Goal: Task Accomplishment & Management: Use online tool/utility

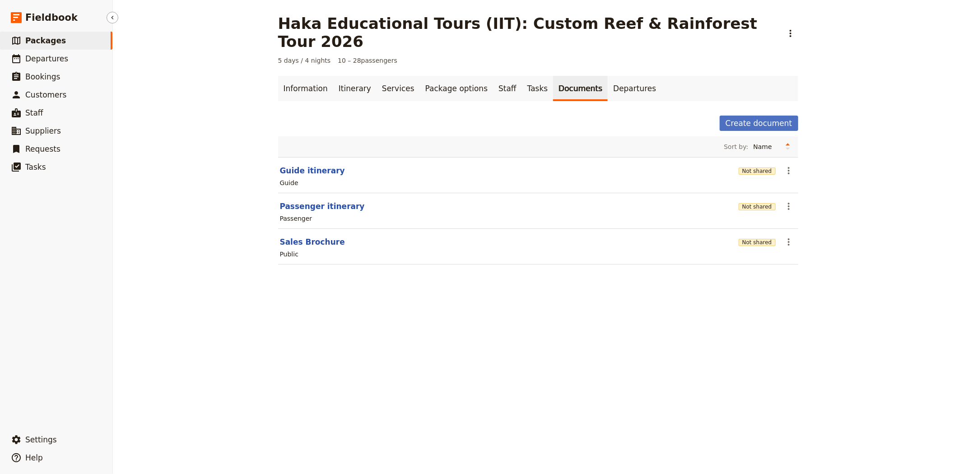
click at [58, 32] on link "​ Packages" at bounding box center [56, 41] width 112 height 18
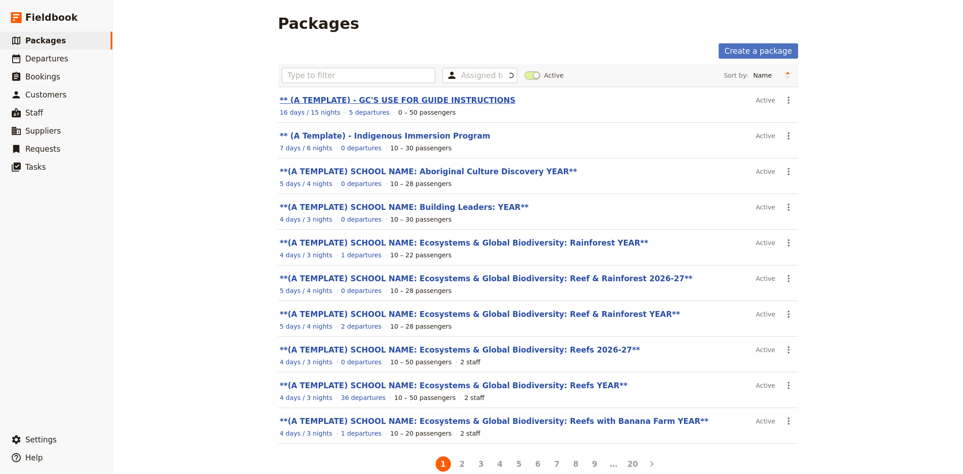
click at [437, 99] on link "** (A TEMPLATE) - GC'S USE FOR GUIDE INSTRUCTIONS" at bounding box center [398, 100] width 236 height 9
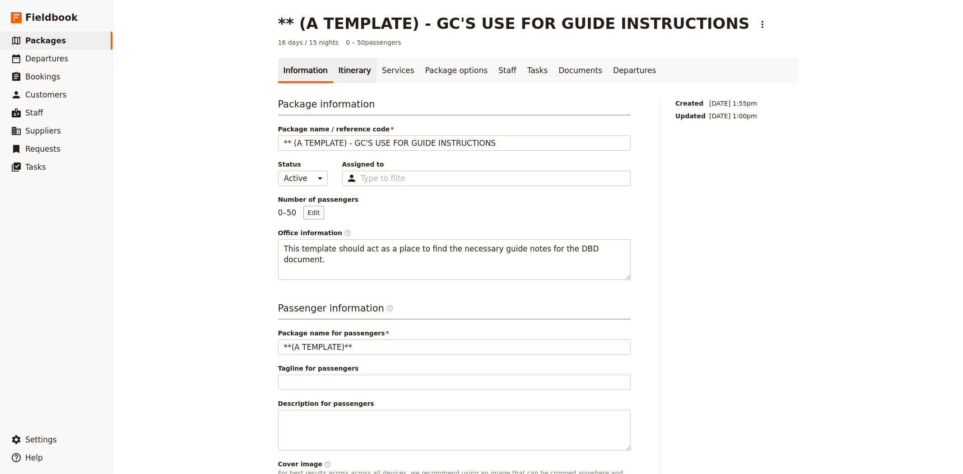
click at [336, 74] on link "Itinerary" at bounding box center [354, 70] width 43 height 25
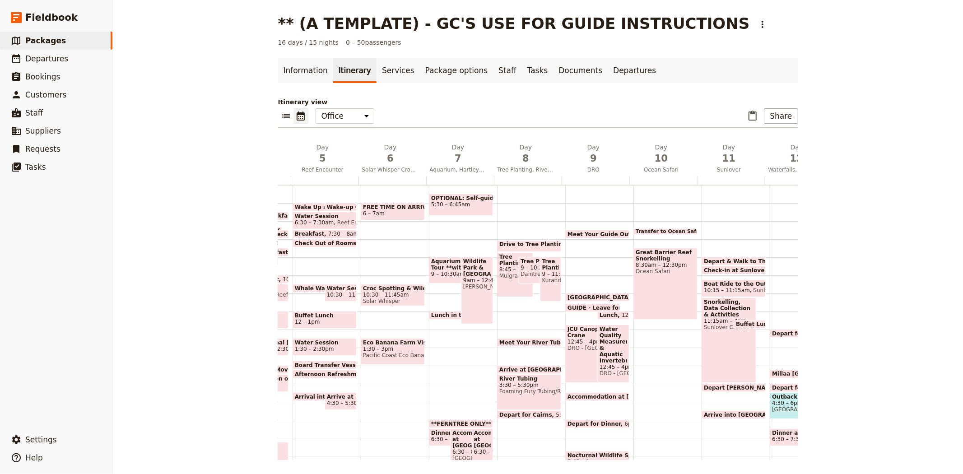
scroll to position [0, 258]
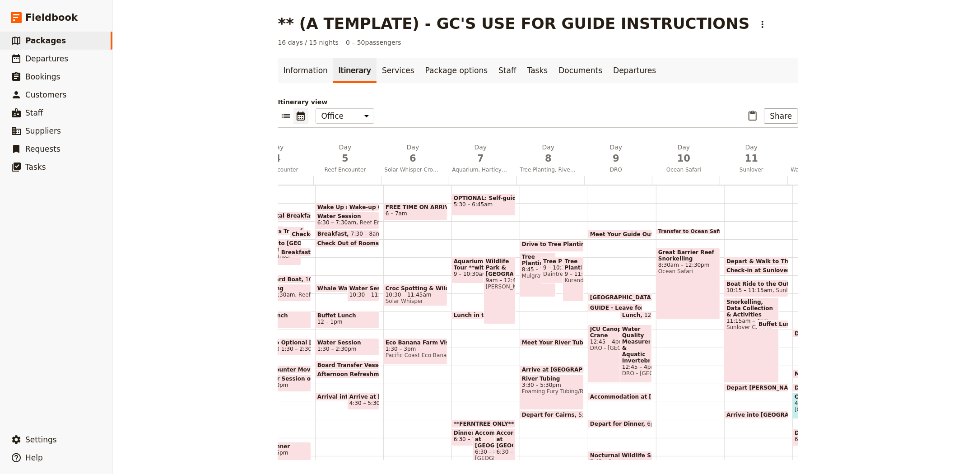
click at [559, 242] on span "Drive to Tree Planting site" at bounding box center [564, 244] width 84 height 6
select select "8"
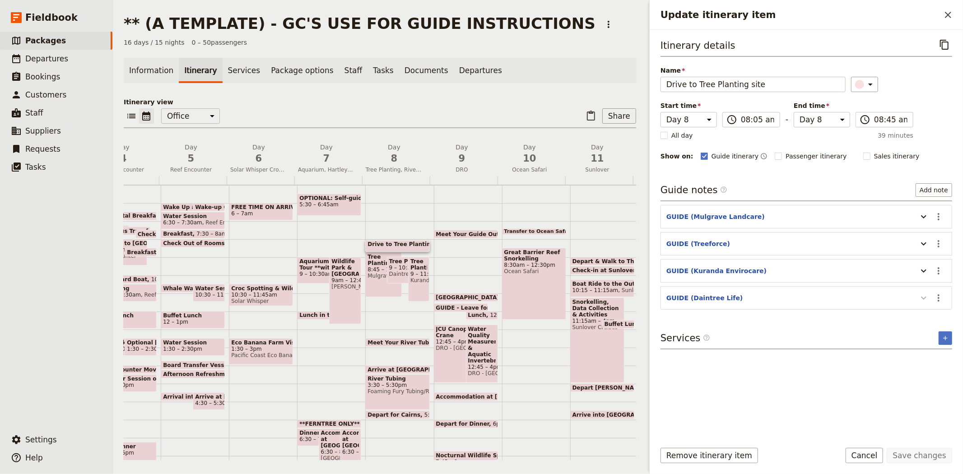
click at [925, 302] on icon "Update itinerary item" at bounding box center [923, 298] width 11 height 11
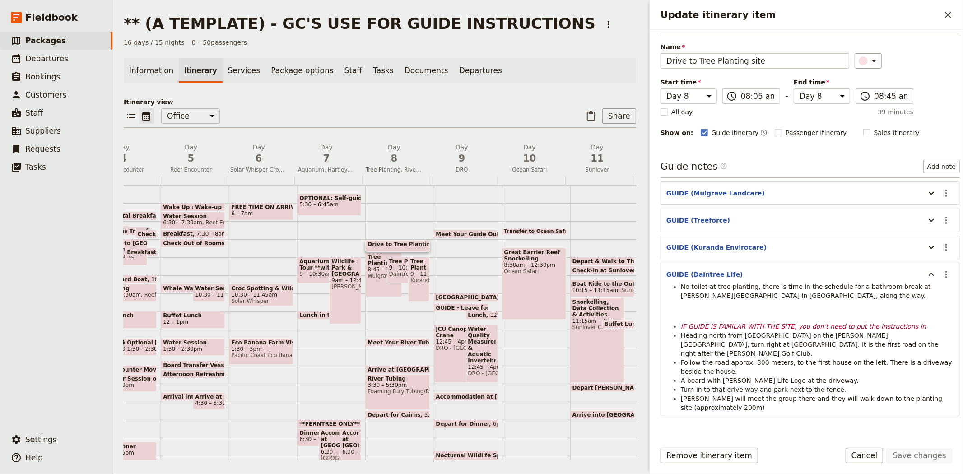
scroll to position [36, 0]
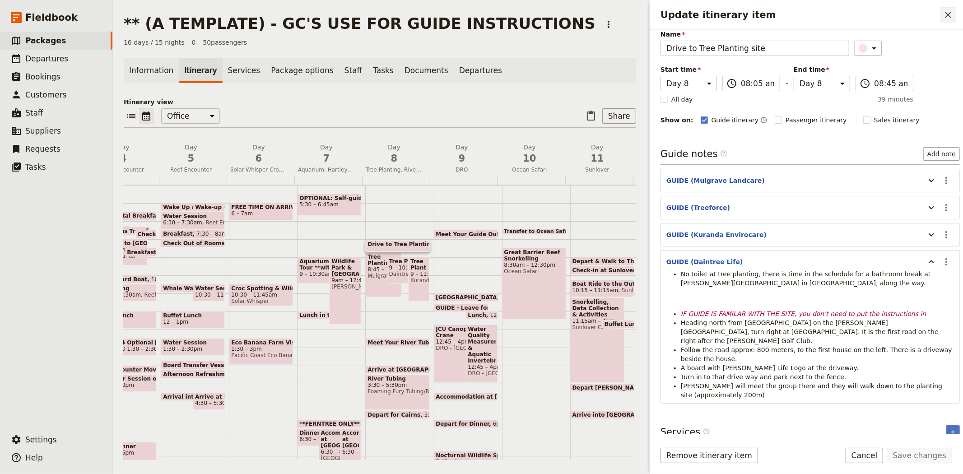
click at [944, 16] on icon "Close drawer" at bounding box center [948, 14] width 11 height 11
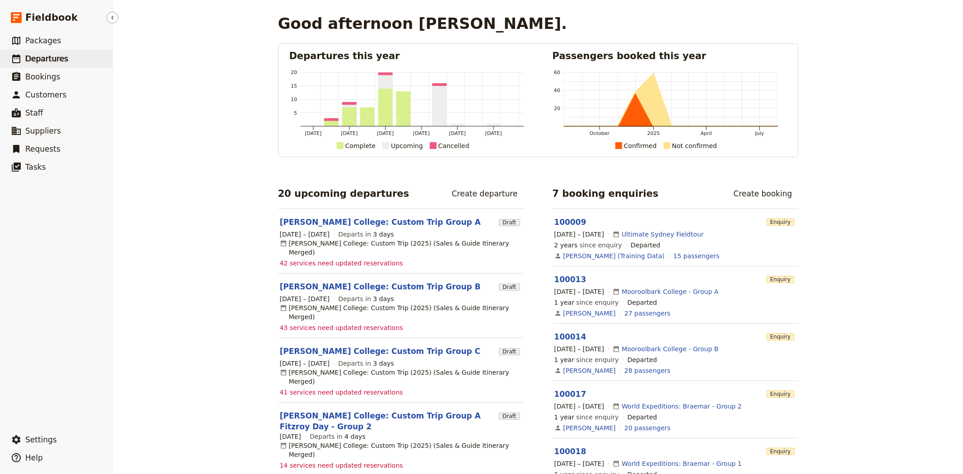
click at [45, 58] on span "Departures" at bounding box center [46, 58] width 43 height 9
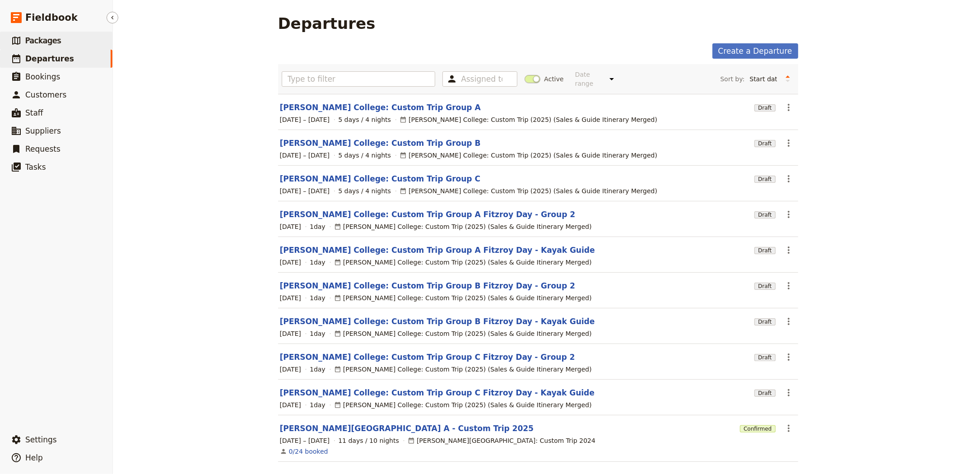
click at [73, 35] on link "​ Packages" at bounding box center [56, 41] width 112 height 18
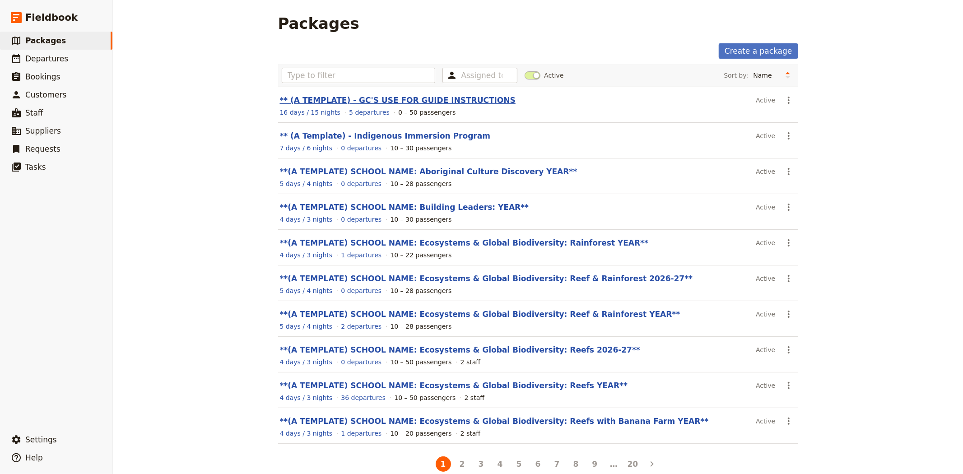
click at [345, 101] on link "** (A TEMPLATE) - GC'S USE FOR GUIDE INSTRUCTIONS" at bounding box center [398, 100] width 236 height 9
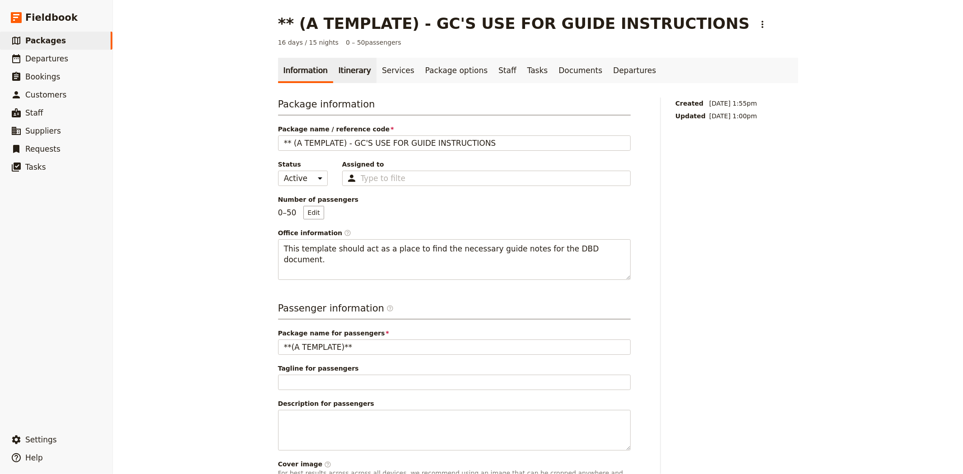
click at [337, 65] on link "Itinerary" at bounding box center [354, 70] width 43 height 25
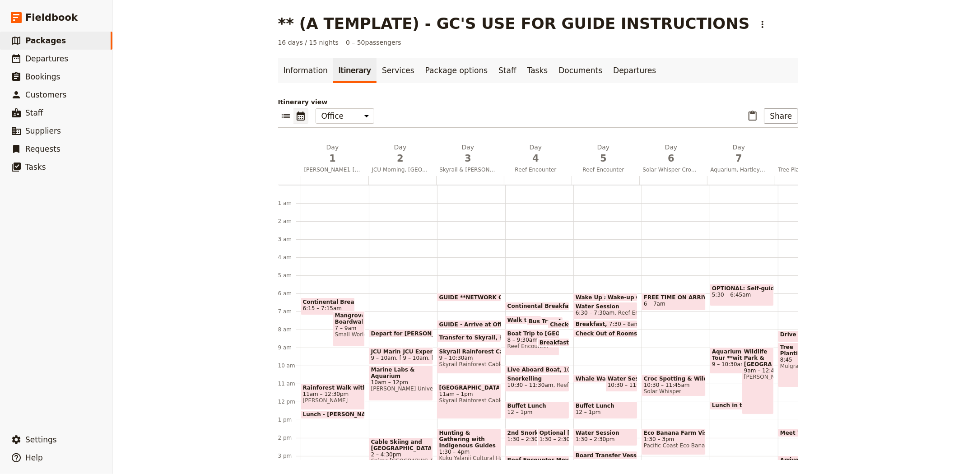
scroll to position [90, 0]
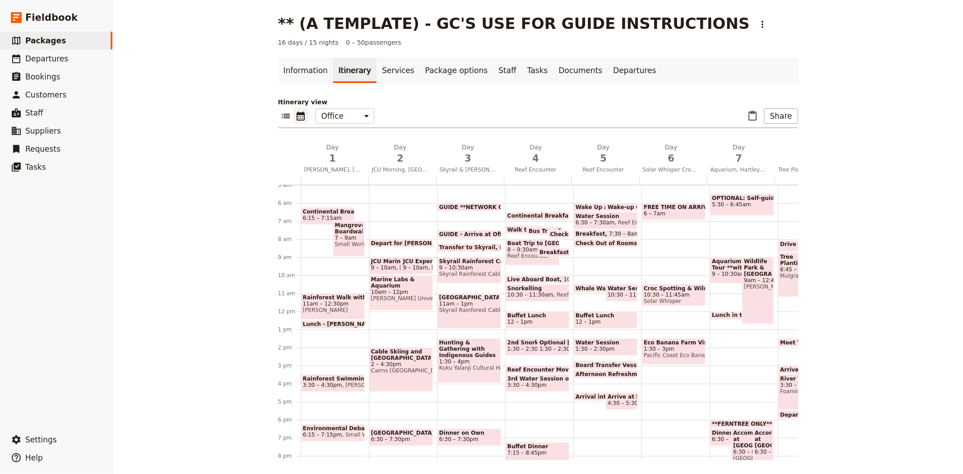
click at [470, 359] on span "1:30 – 4pm" at bounding box center [469, 362] width 60 height 6
select select "3"
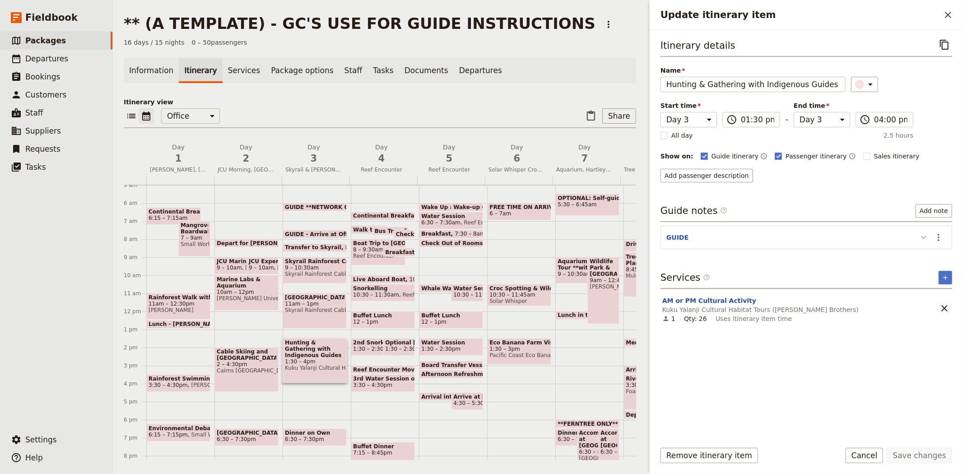
click at [925, 237] on icon "Update itinerary item" at bounding box center [923, 237] width 11 height 11
